Goal: Information Seeking & Learning: Learn about a topic

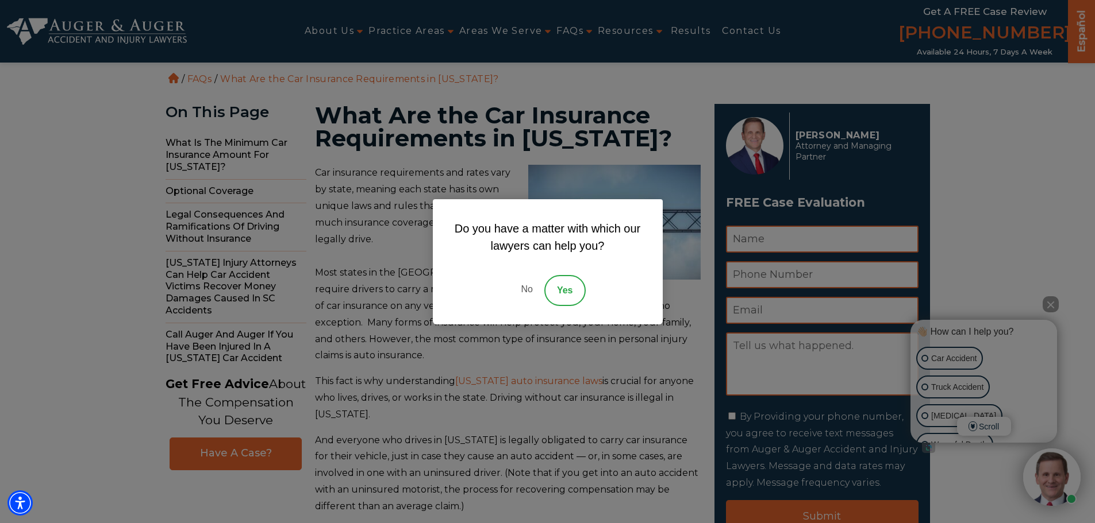
click at [520, 285] on link "No" at bounding box center [526, 290] width 34 height 31
